Goal: Communication & Community: Connect with others

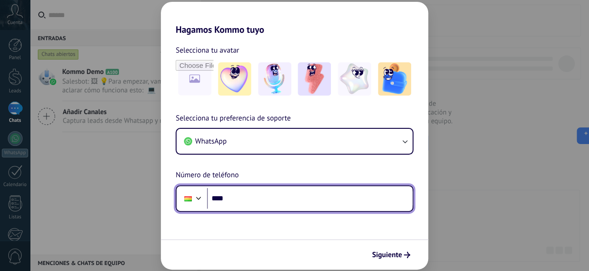
click at [280, 198] on input "****" at bounding box center [310, 198] width 206 height 21
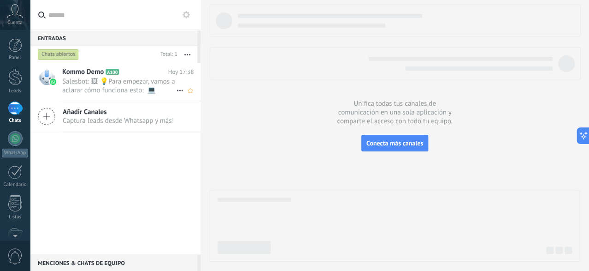
click at [92, 82] on span "Salesbot: 🖼 💡Para empezar, vamos a aclarar cómo funciona esto: 💻 Kommo = La vis…" at bounding box center [119, 86] width 114 height 18
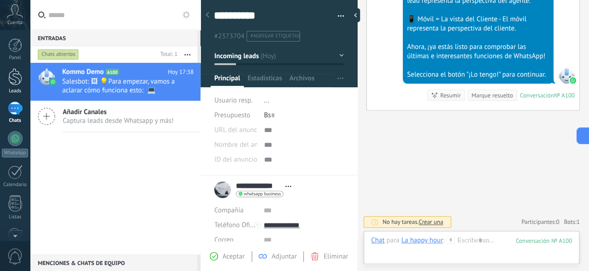
click at [6, 81] on link "Leads" at bounding box center [15, 81] width 30 height 26
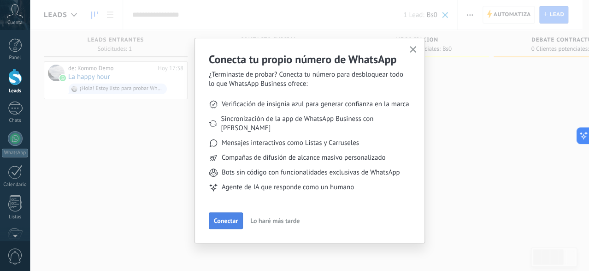
click at [224, 217] on span "Conectar" at bounding box center [226, 220] width 24 height 6
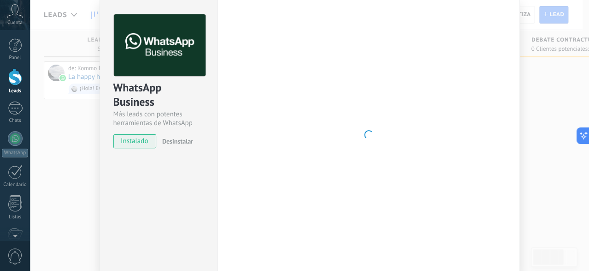
scroll to position [46, 0]
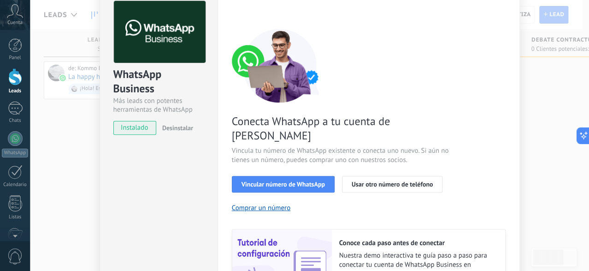
click at [128, 124] on span "instalado" at bounding box center [135, 128] width 42 height 14
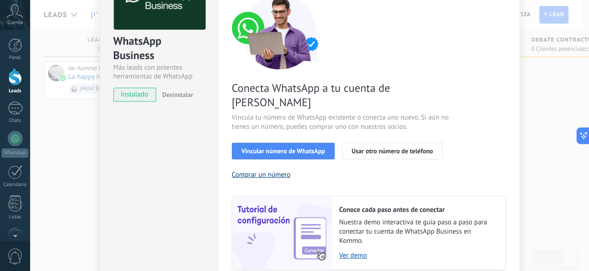
scroll to position [92, 0]
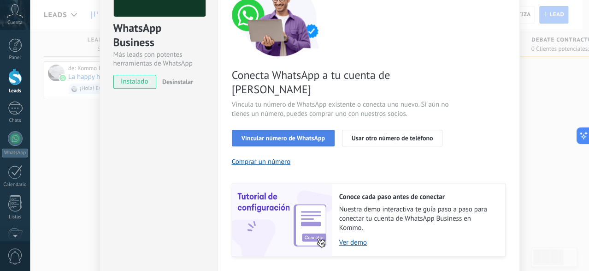
click at [267, 135] on span "Vincular número de WhatsApp" at bounding box center [282, 138] width 83 height 6
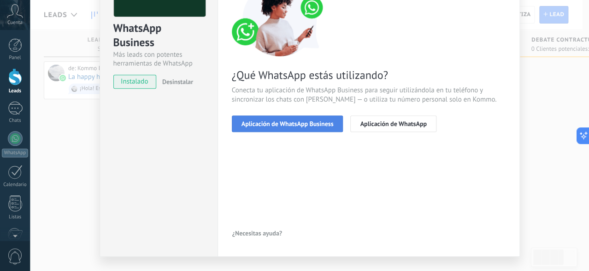
click at [303, 118] on button "Aplicación de WhatsApp Business" at bounding box center [288, 123] width 112 height 17
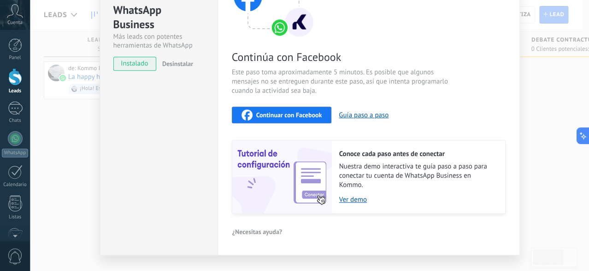
scroll to position [128, 0]
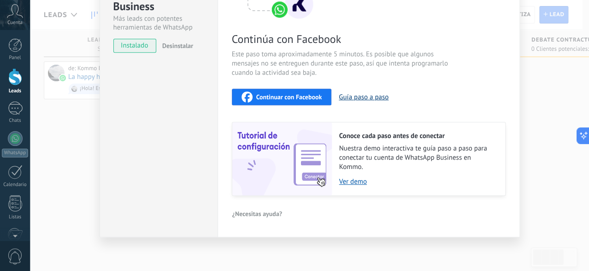
click at [369, 98] on button "Guía paso a paso" at bounding box center [364, 97] width 50 height 9
drag, startPoint x: 354, startPoint y: 182, endPoint x: 349, endPoint y: 174, distance: 9.6
click at [353, 180] on link "Ver demo" at bounding box center [417, 181] width 157 height 9
click at [359, 95] on button "Guía paso a paso" at bounding box center [364, 97] width 50 height 9
click at [83, 100] on div "WhatsApp Business Más leads con potentes herramientas de WhatsApp instalado Des…" at bounding box center [309, 135] width 559 height 271
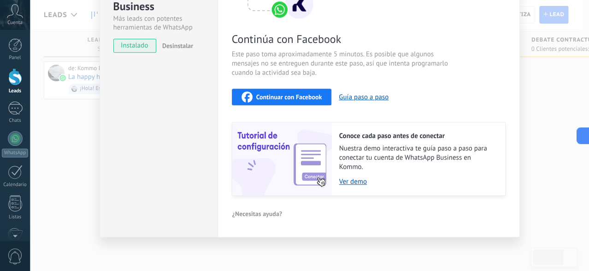
scroll to position [0, 0]
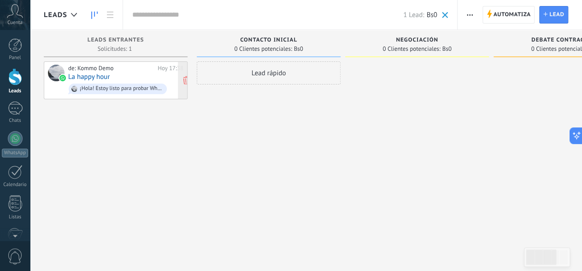
click at [109, 70] on div "de: Kommo Demo" at bounding box center [111, 68] width 86 height 7
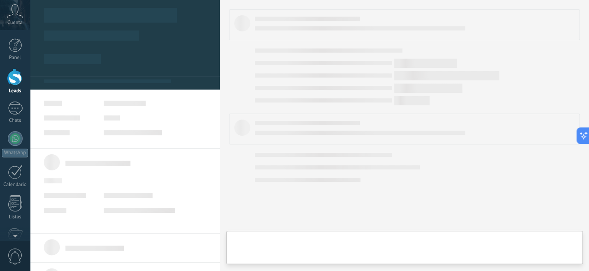
type textarea "**********"
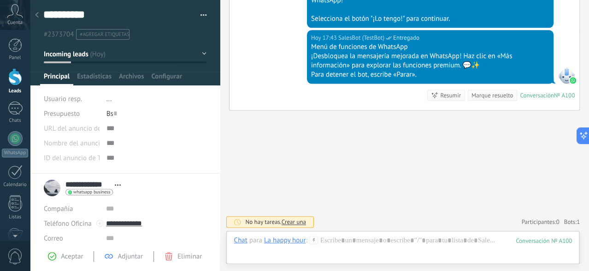
click at [38, 12] on icon at bounding box center [37, 15] width 4 height 6
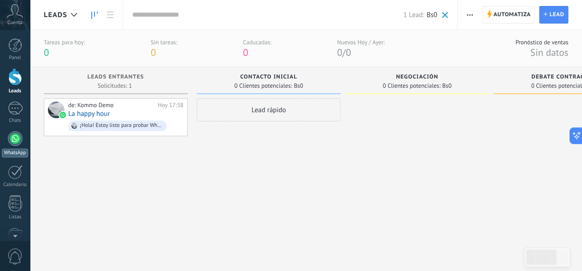
click at [13, 139] on div at bounding box center [15, 138] width 15 height 15
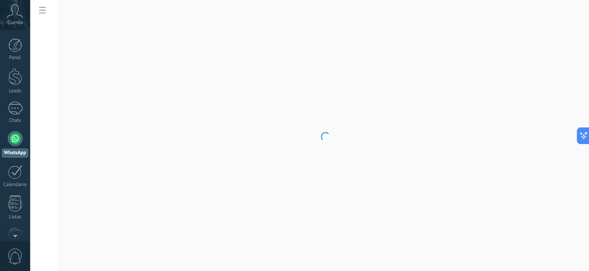
click at [209, 74] on body ".abccls-1,.abccls-2{fill-rule:evenodd}.abccls-2{fill:#fff} .abfcls-1{fill:none}…" at bounding box center [294, 135] width 589 height 271
click at [18, 105] on div at bounding box center [15, 107] width 15 height 13
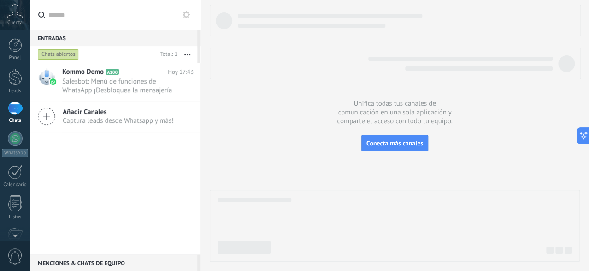
click at [60, 55] on div "Chats abiertos" at bounding box center [58, 54] width 41 height 11
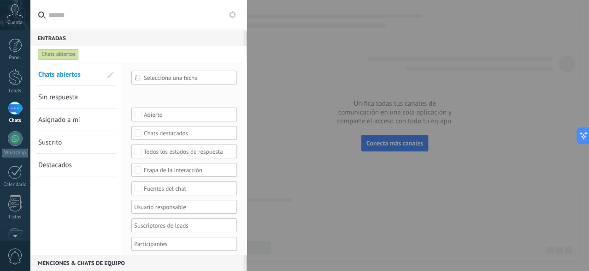
click at [59, 53] on div "Chats abiertos" at bounding box center [58, 54] width 41 height 11
drag, startPoint x: 362, startPoint y: 78, endPoint x: 355, endPoint y: 76, distance: 7.2
click at [362, 78] on div at bounding box center [294, 135] width 589 height 271
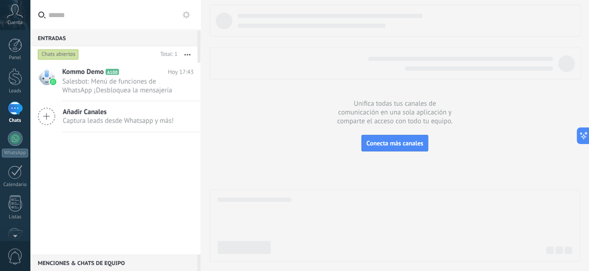
click at [94, 112] on span "Añadir Canales" at bounding box center [118, 111] width 111 height 9
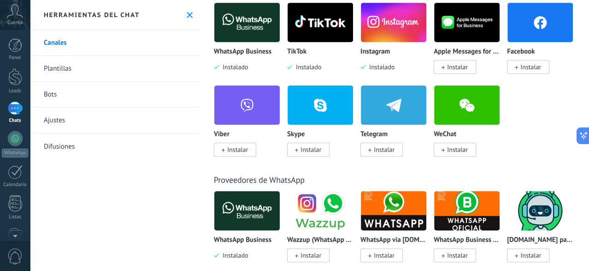
scroll to position [92, 0]
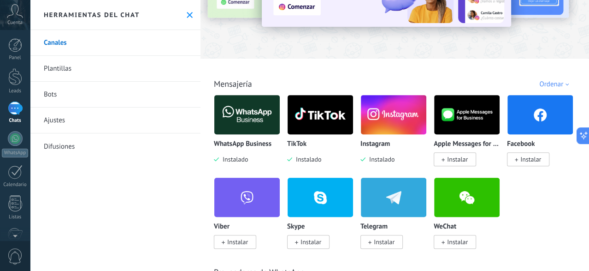
click at [254, 118] on img at bounding box center [246, 114] width 65 height 45
click at [253, 113] on img at bounding box center [246, 114] width 65 height 45
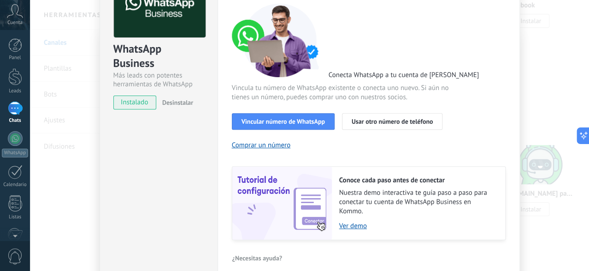
scroll to position [23, 0]
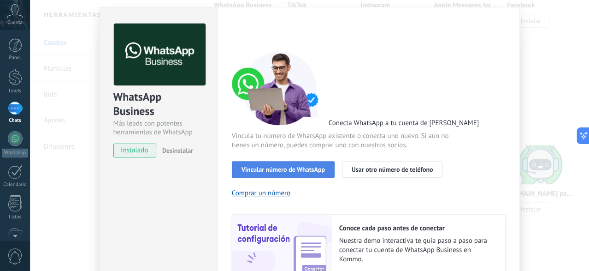
click at [288, 169] on span "Vincular número de WhatsApp" at bounding box center [282, 169] width 83 height 6
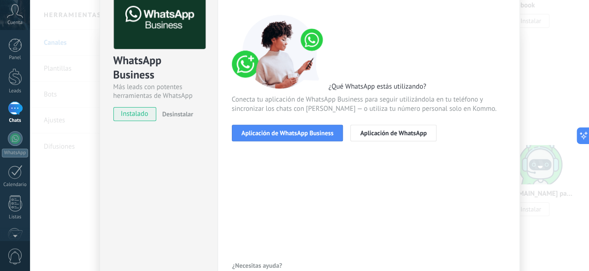
scroll to position [19, 0]
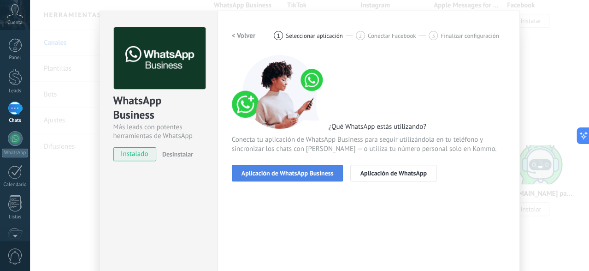
click at [305, 167] on button "Aplicación de WhatsApp Business" at bounding box center [288, 173] width 112 height 17
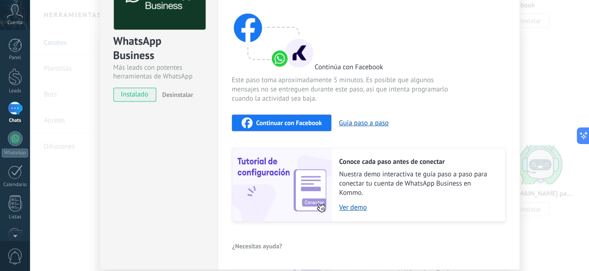
scroll to position [65, 0]
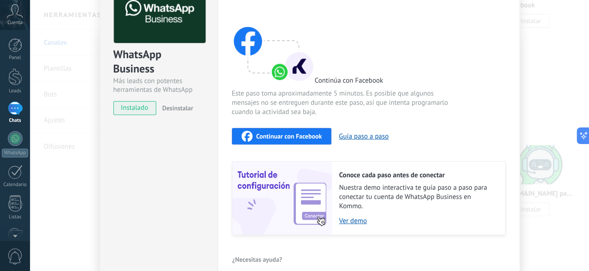
click at [282, 133] on span "Continuar con Facebook" at bounding box center [289, 136] width 66 height 6
click at [270, 135] on span "Continuar con Facebook" at bounding box center [289, 136] width 66 height 6
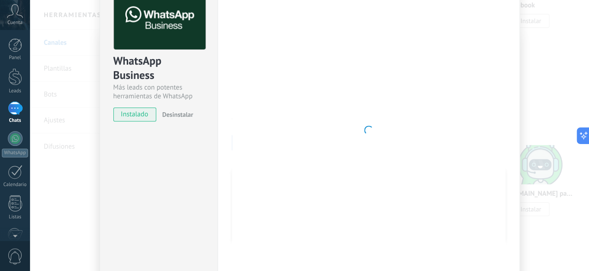
scroll to position [0, 0]
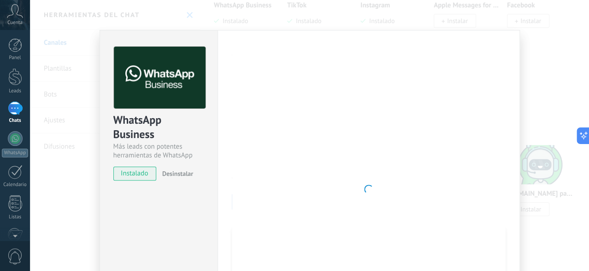
click at [540, 92] on div "WhatsApp Business Más leads con potentes herramientas de WhatsApp instalado Des…" at bounding box center [309, 135] width 559 height 271
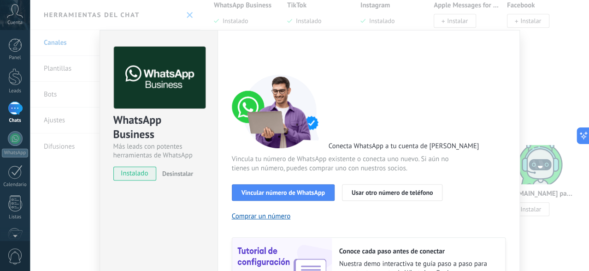
click at [553, 97] on div "WhatsApp Business Más leads con potentes herramientas de WhatsApp instalado Des…" at bounding box center [309, 135] width 559 height 271
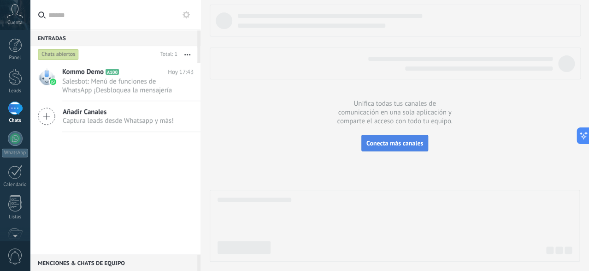
click at [409, 144] on span "Conecta más canales" at bounding box center [394, 143] width 57 height 8
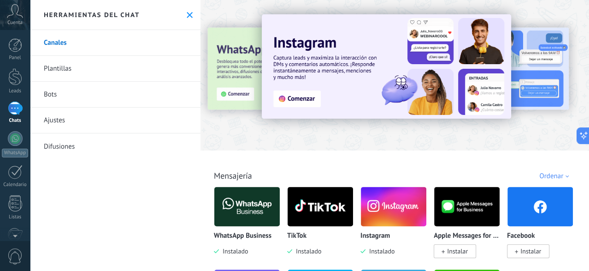
scroll to position [92, 0]
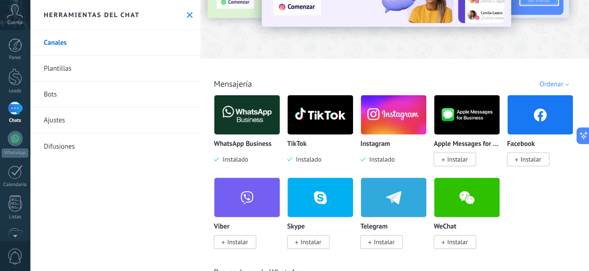
click at [526, 159] on span "Instalar" at bounding box center [530, 159] width 21 height 8
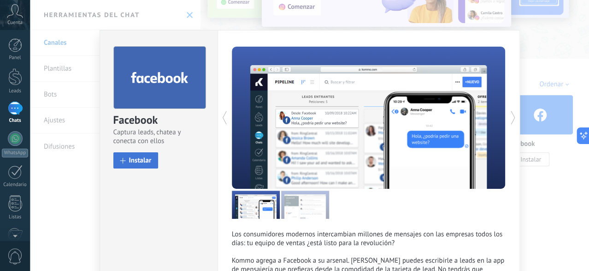
click at [125, 160] on button "Instalar" at bounding box center [135, 160] width 45 height 16
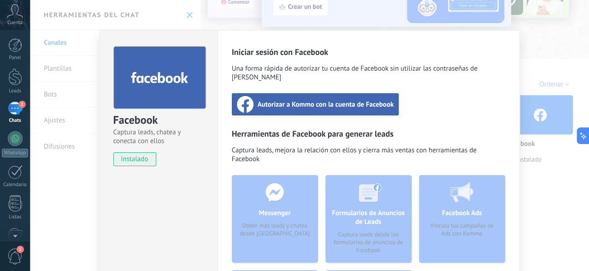
click at [284, 100] on span "Autorizar a Kommo con la cuenta de Facebook" at bounding box center [326, 104] width 136 height 9
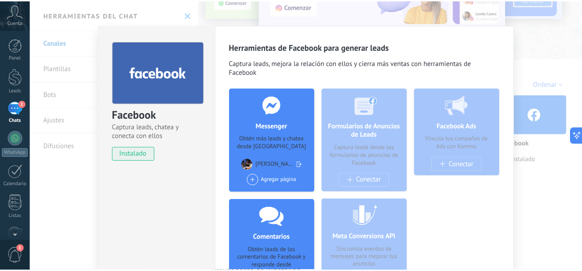
scroll to position [0, 0]
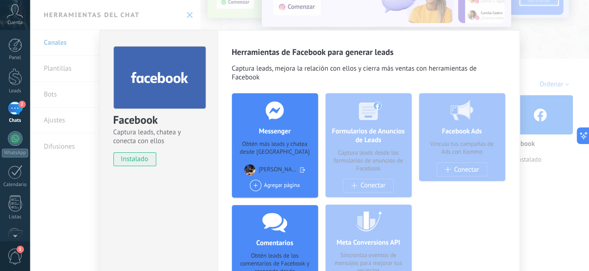
click at [548, 45] on div "Facebook Captura leads, chatea y conecta con ellos instalado Desinstalar Herram…" at bounding box center [309, 135] width 559 height 271
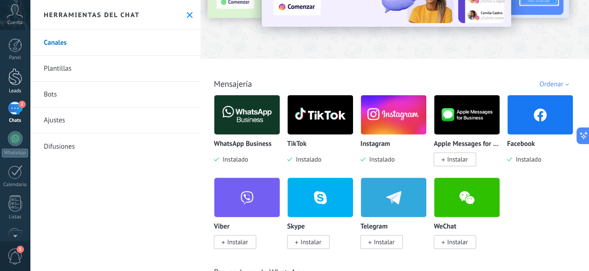
click at [15, 75] on div at bounding box center [15, 76] width 14 height 17
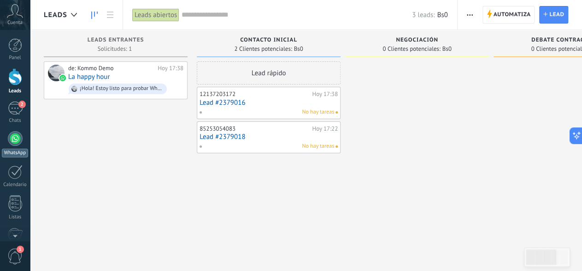
click at [12, 144] on div at bounding box center [15, 138] width 15 height 15
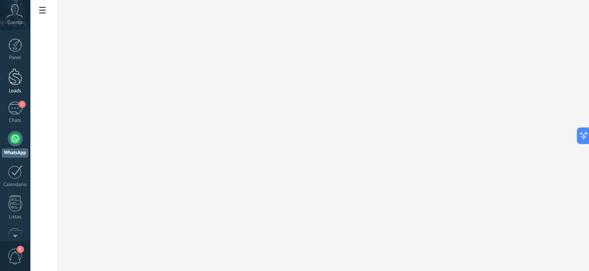
click at [15, 83] on div at bounding box center [15, 76] width 14 height 17
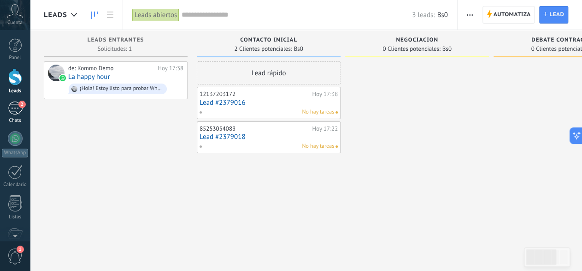
click at [10, 109] on div "2" at bounding box center [15, 107] width 15 height 13
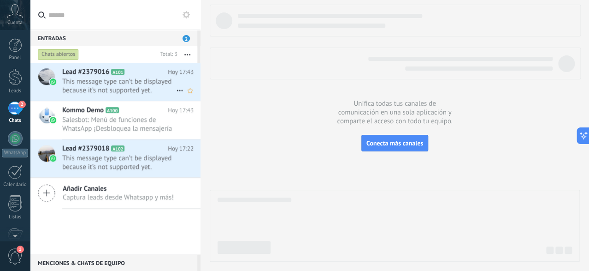
click at [128, 87] on span "This message type can’t be displayed because it’s not supported yet." at bounding box center [119, 86] width 114 height 18
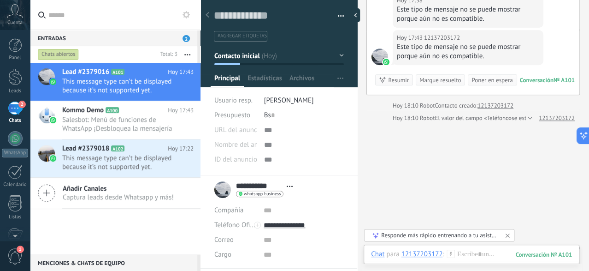
scroll to position [316, 0]
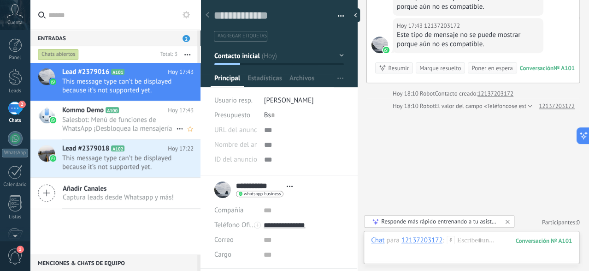
click at [145, 118] on span "Salesbot: Menú de funciones de WhatsApp ¡Desbloquea la mensajería mejorada en W…" at bounding box center [119, 124] width 114 height 18
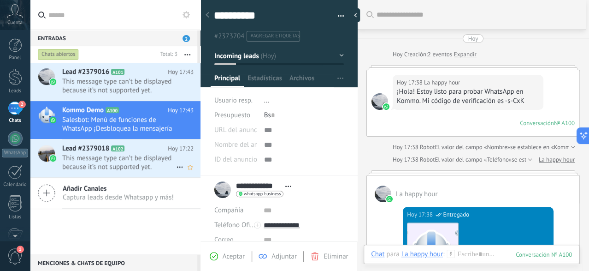
click at [112, 156] on span "This message type can’t be displayed because it’s not supported yet." at bounding box center [119, 162] width 114 height 18
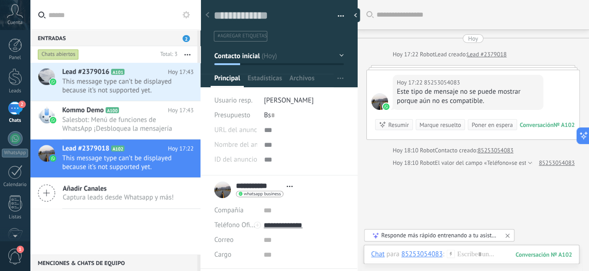
click at [473, 98] on div "Este tipo de mensaje no se puede mostrar porque aún no es compatible." at bounding box center [468, 96] width 142 height 18
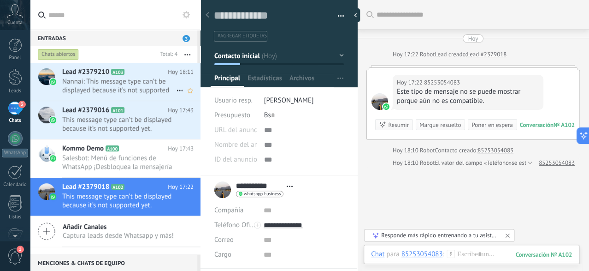
click at [127, 82] on span "Nannai: This message type can’t be displayed because it’s not supported yet." at bounding box center [119, 86] width 114 height 18
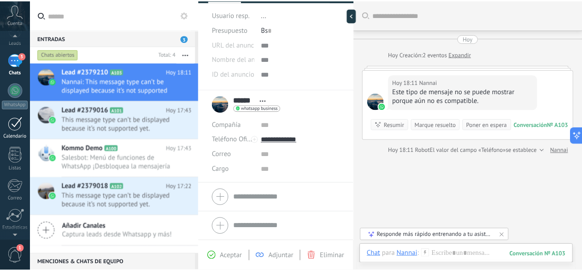
scroll to position [112, 0]
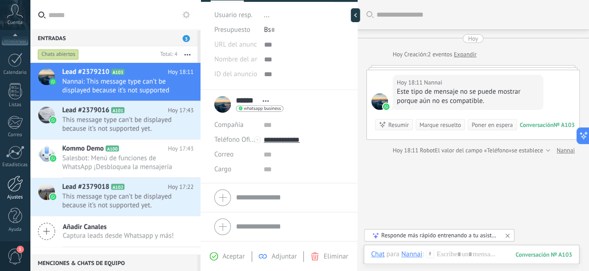
click at [9, 186] on div at bounding box center [15, 183] width 16 height 16
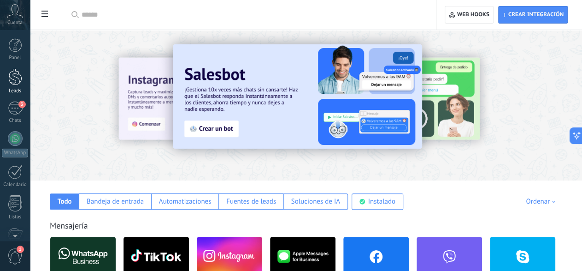
click at [11, 76] on div at bounding box center [15, 76] width 14 height 17
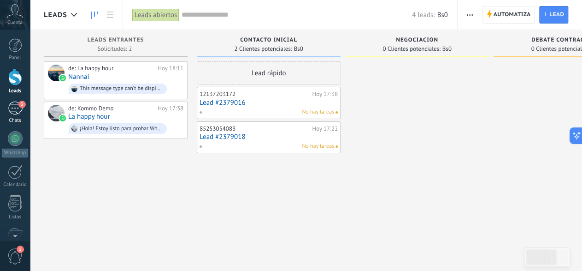
click at [14, 111] on div "3" at bounding box center [15, 107] width 15 height 13
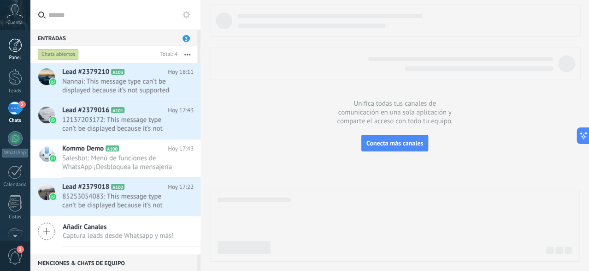
click at [15, 47] on div at bounding box center [15, 45] width 14 height 14
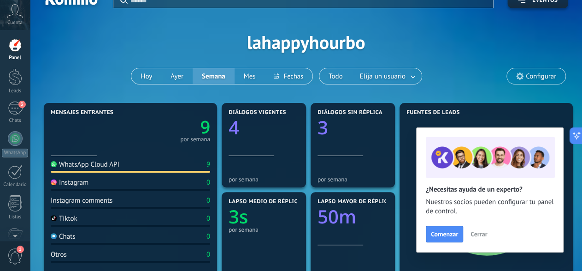
scroll to position [92, 0]
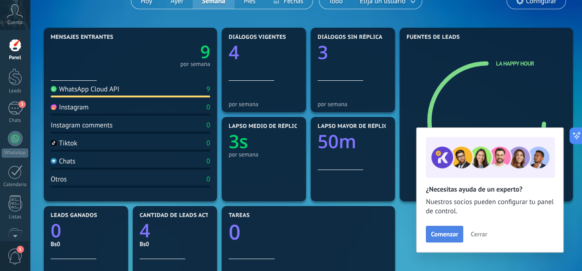
click at [450, 231] on span "Comenzar" at bounding box center [444, 233] width 27 height 6
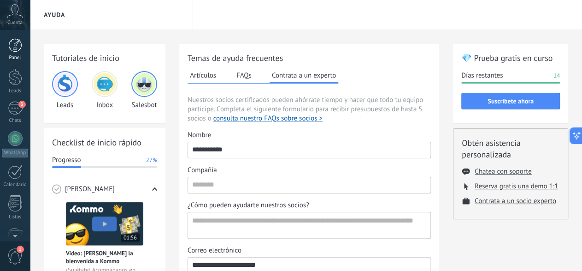
click at [9, 49] on div at bounding box center [15, 45] width 14 height 14
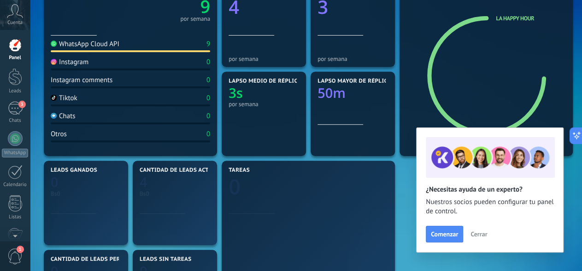
scroll to position [138, 0]
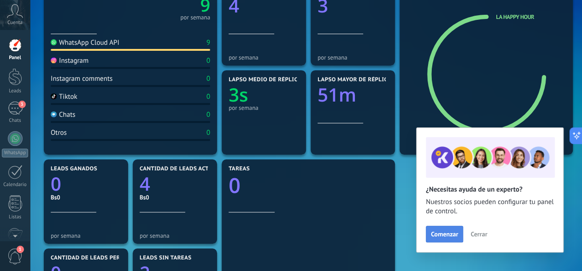
click at [448, 232] on span "Comenzar" at bounding box center [444, 233] width 27 height 6
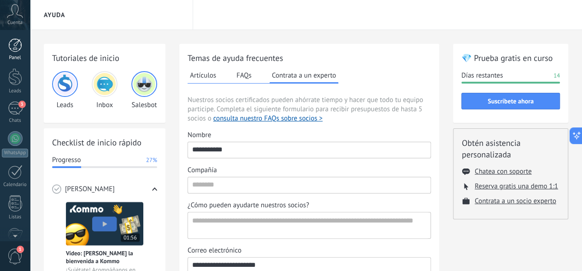
click at [12, 52] on link "Panel" at bounding box center [15, 49] width 30 height 23
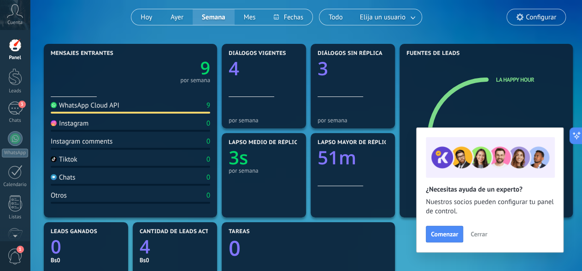
scroll to position [92, 0]
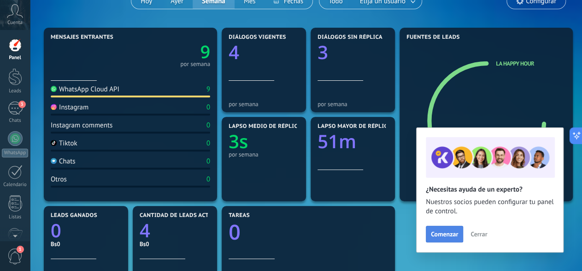
click at [444, 237] on span "Comenzar" at bounding box center [444, 233] width 27 height 6
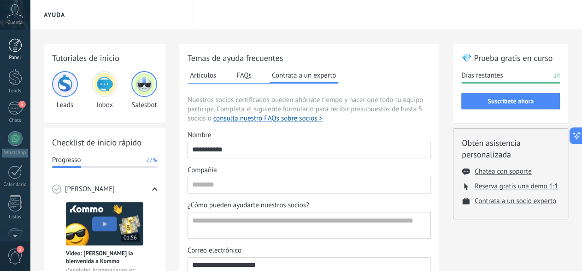
click at [13, 43] on div at bounding box center [15, 45] width 14 height 14
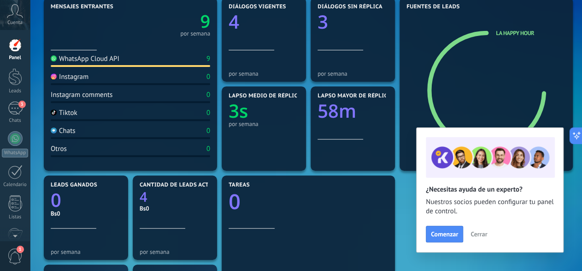
scroll to position [138, 0]
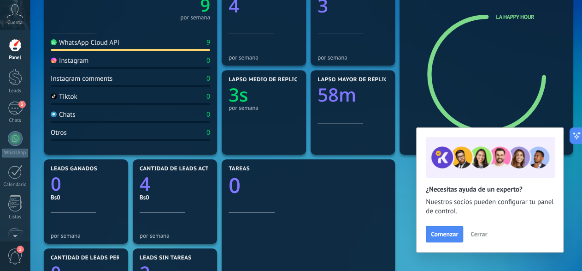
click at [474, 230] on span "Cerrar" at bounding box center [479, 233] width 17 height 6
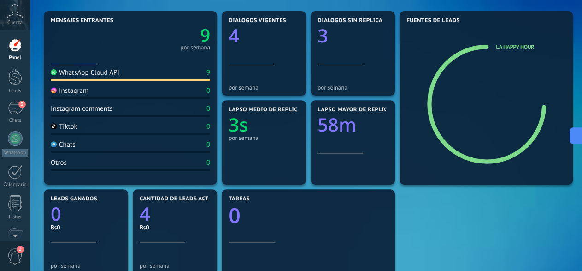
scroll to position [92, 0]
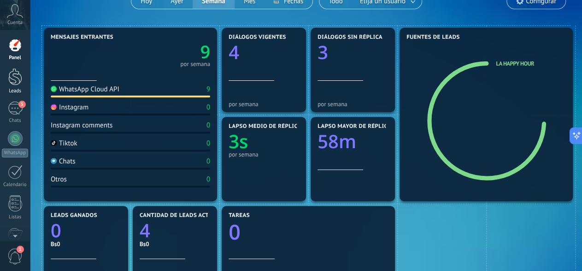
click at [8, 81] on div at bounding box center [15, 76] width 14 height 17
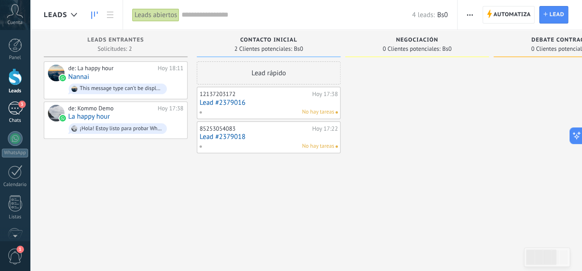
click at [5, 106] on link "3 Chats" at bounding box center [15, 112] width 30 height 22
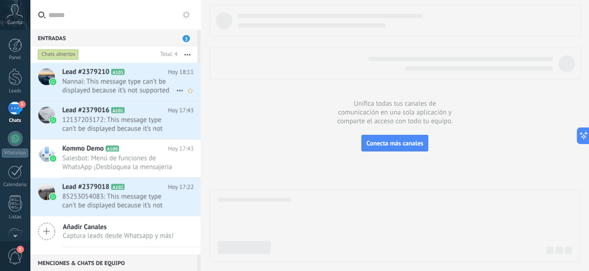
click at [91, 79] on span "Nannai: This message type can’t be displayed because it’s not supported yet." at bounding box center [119, 86] width 114 height 18
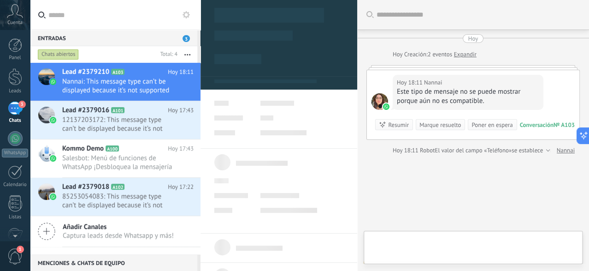
type textarea "**********"
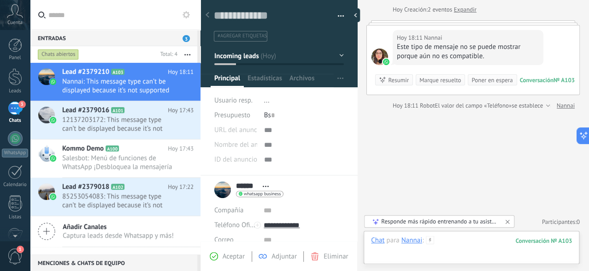
click at [443, 241] on div at bounding box center [471, 249] width 201 height 28
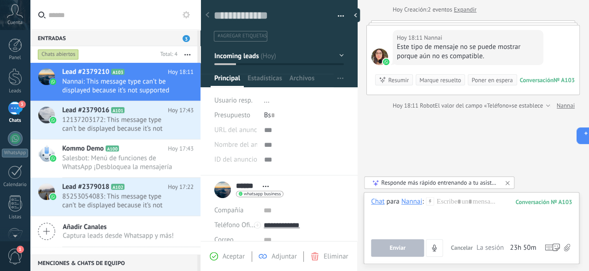
click at [430, 200] on use at bounding box center [430, 201] width 8 height 8
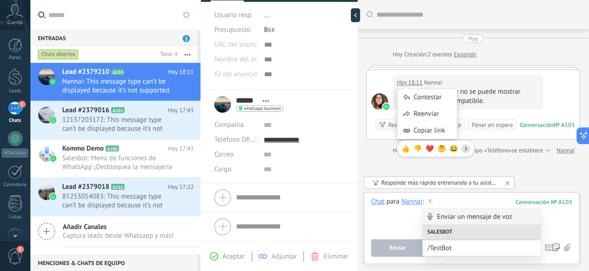
scroll to position [45, 0]
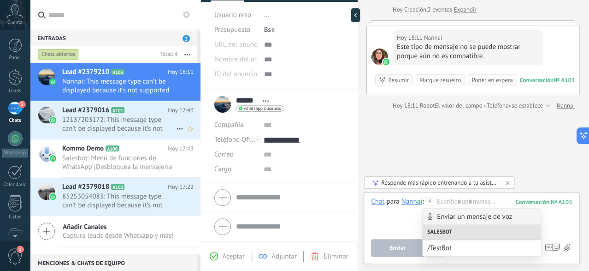
click at [91, 126] on span "12137203172: This message type can’t be displayed because it’s not supported ye…" at bounding box center [119, 124] width 114 height 18
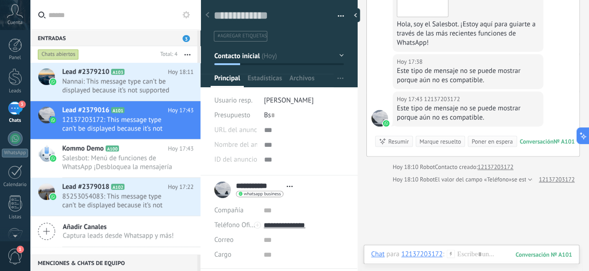
scroll to position [270, 0]
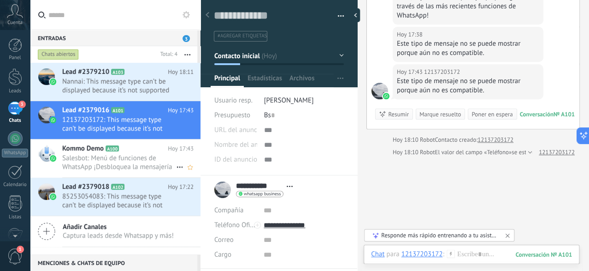
click at [135, 157] on span "Salesbot: Menú de funciones de WhatsApp ¡Desbloquea la mensajería mejorada en W…" at bounding box center [119, 162] width 114 height 18
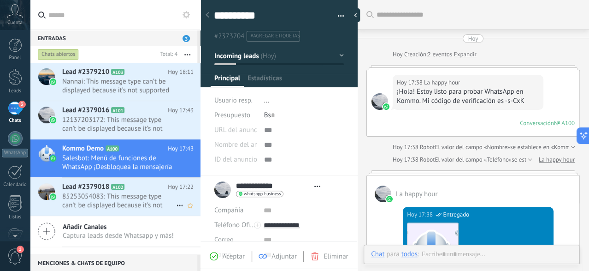
type textarea "**********"
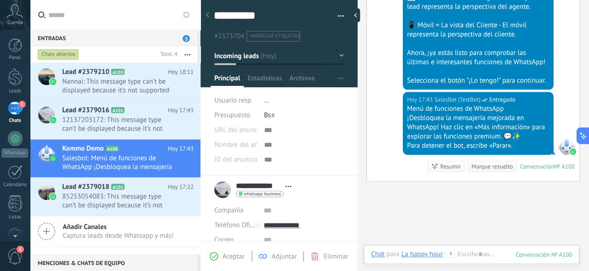
click at [442, 162] on div "Resumir" at bounding box center [450, 166] width 21 height 9
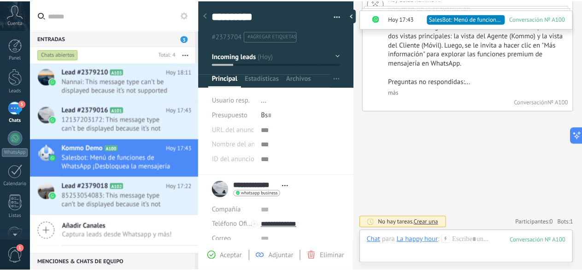
scroll to position [0, 0]
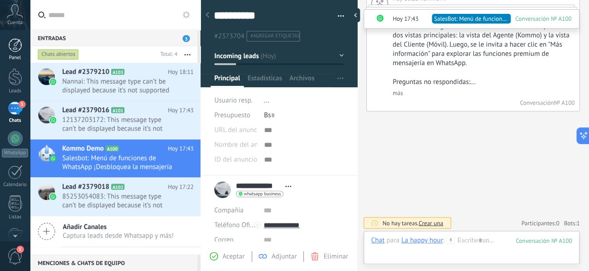
click at [14, 42] on div at bounding box center [15, 45] width 14 height 14
